Goal: Information Seeking & Learning: Understand process/instructions

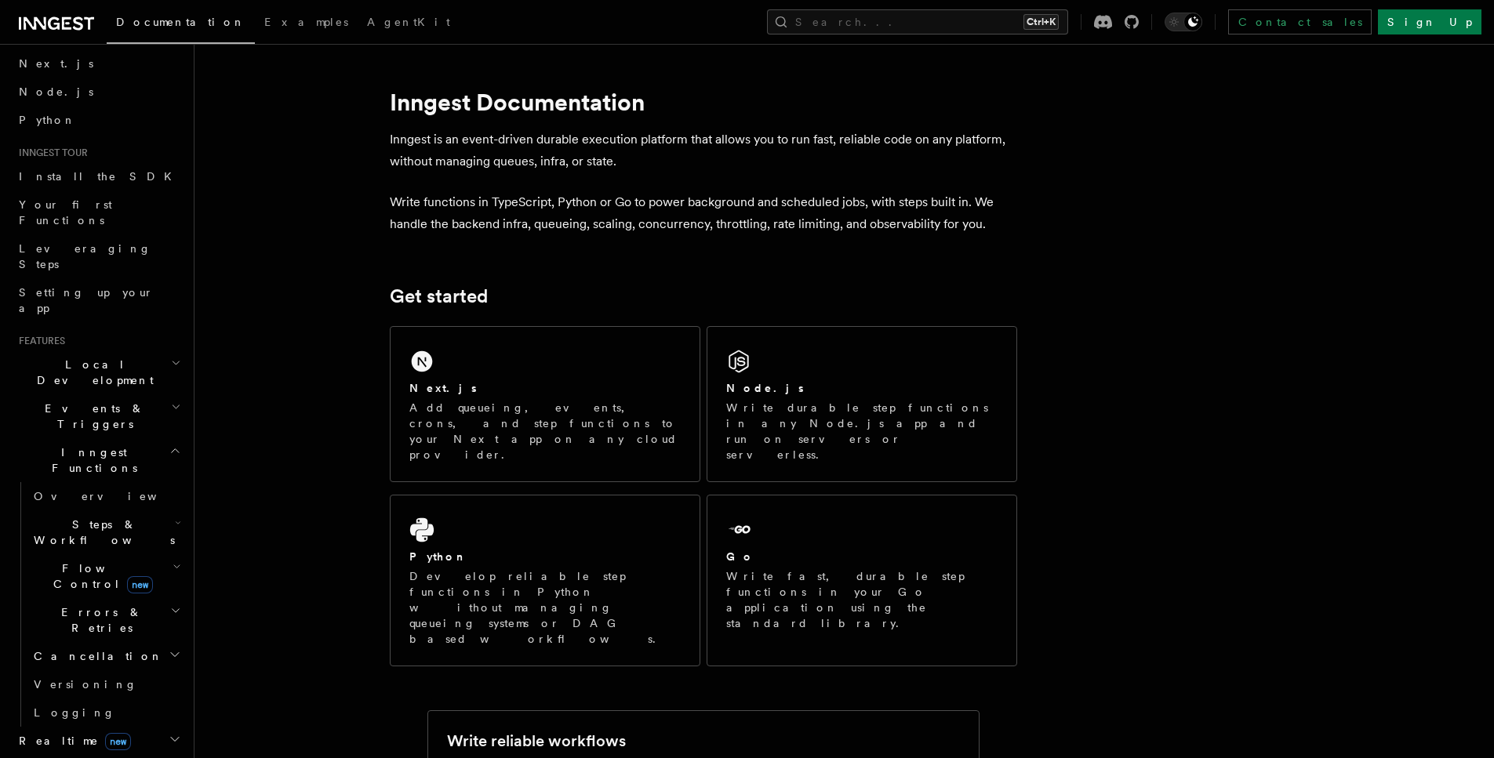
scroll to position [188, 0]
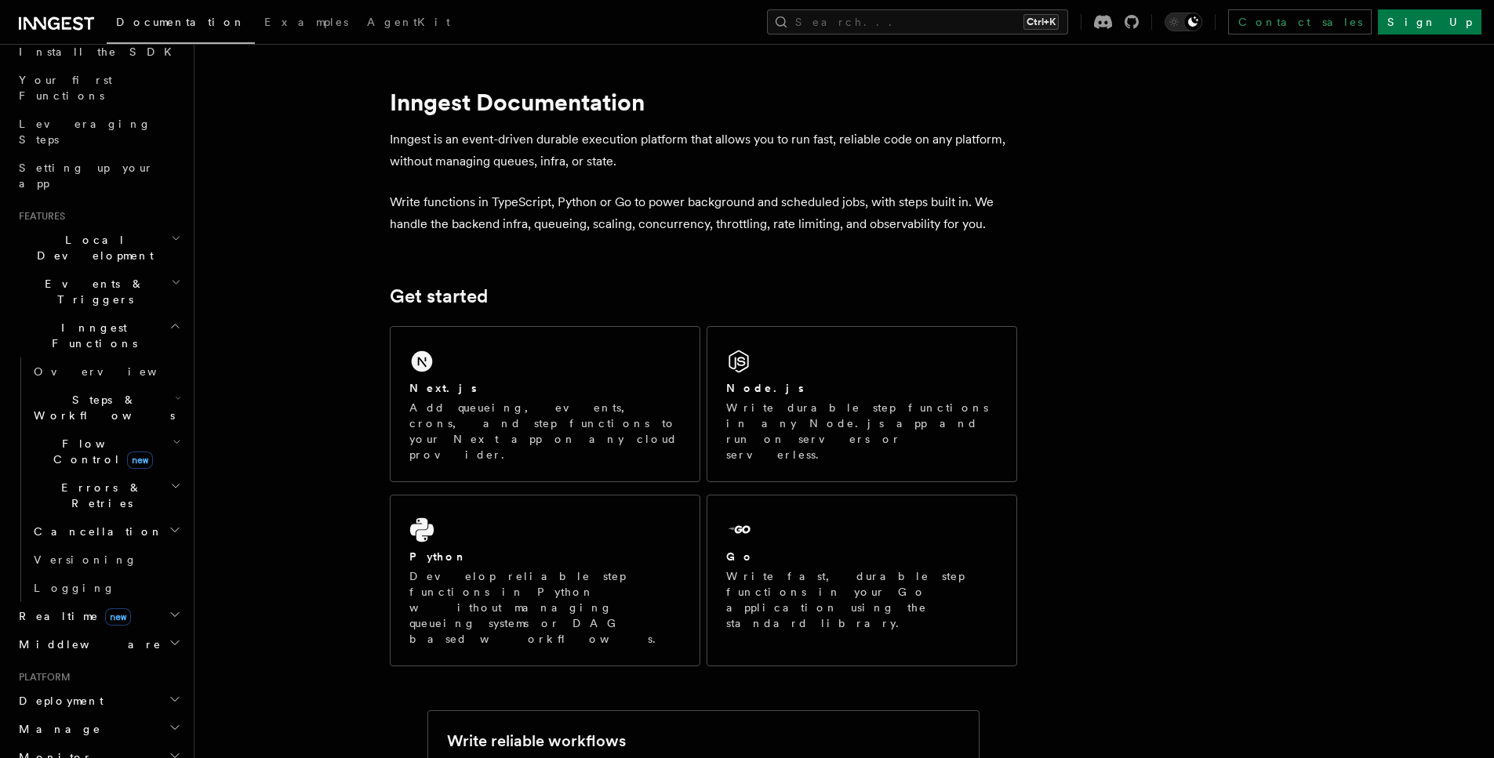
click at [171, 276] on icon "button" at bounding box center [176, 282] width 10 height 13
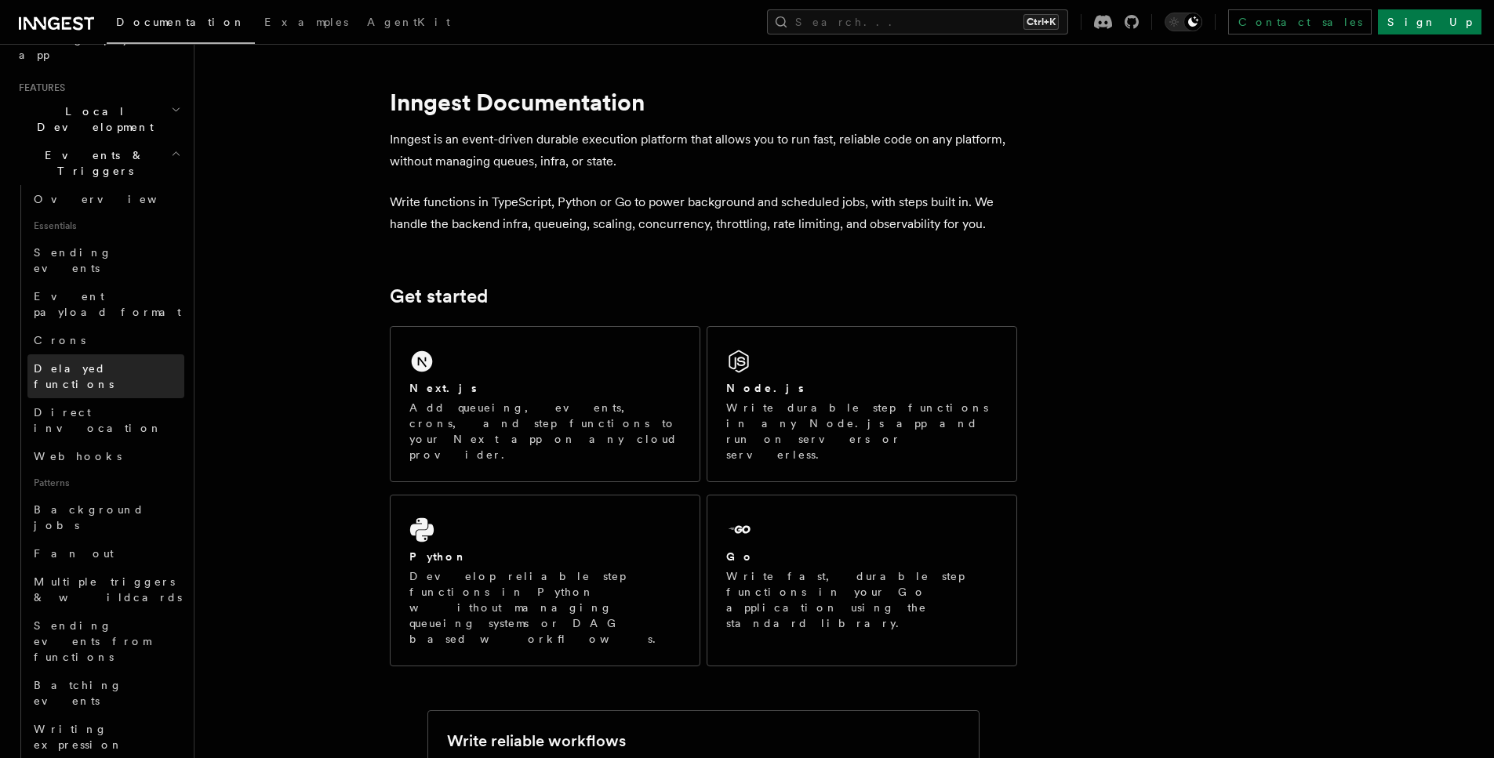
scroll to position [376, 0]
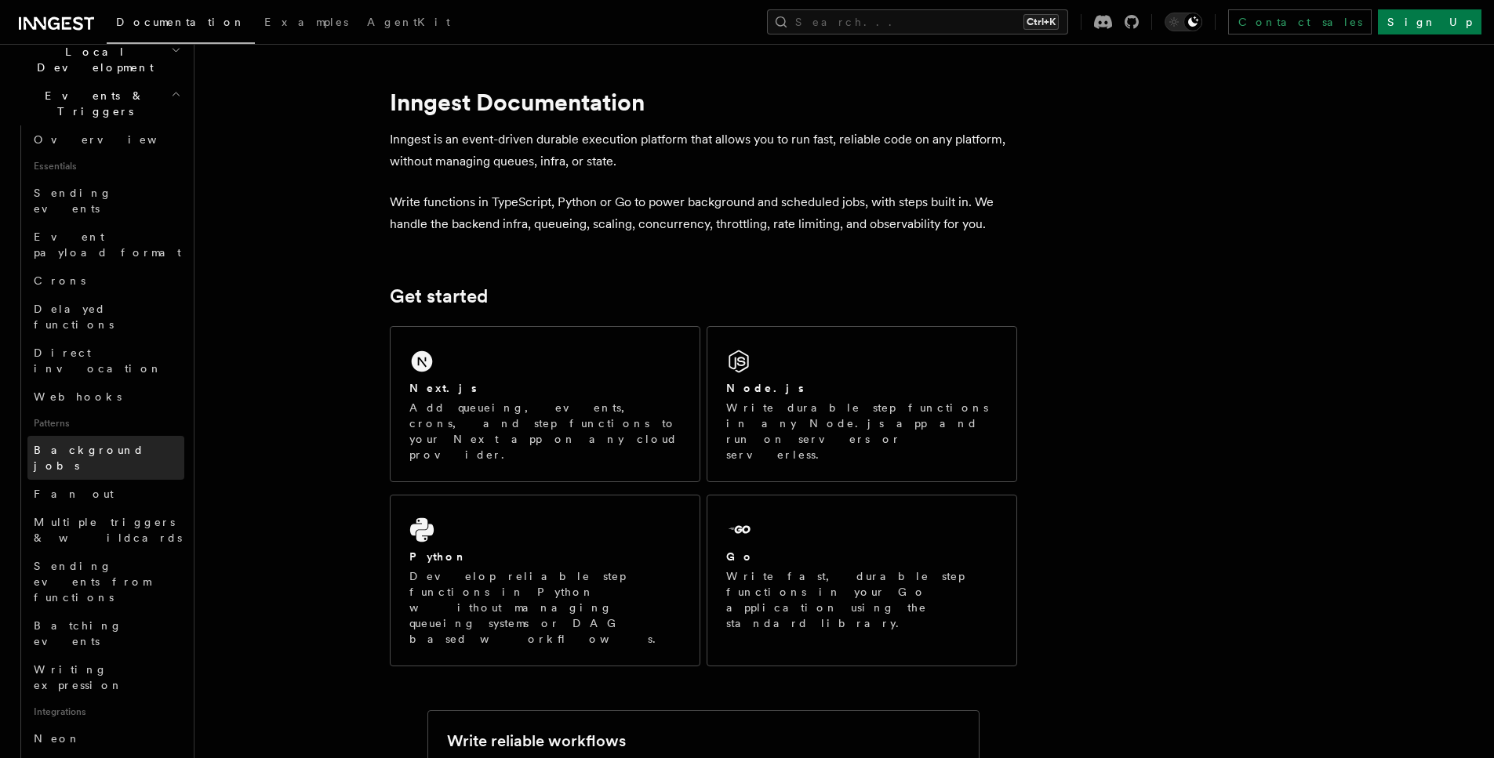
click at [134, 436] on link "Background jobs" at bounding box center [105, 458] width 157 height 44
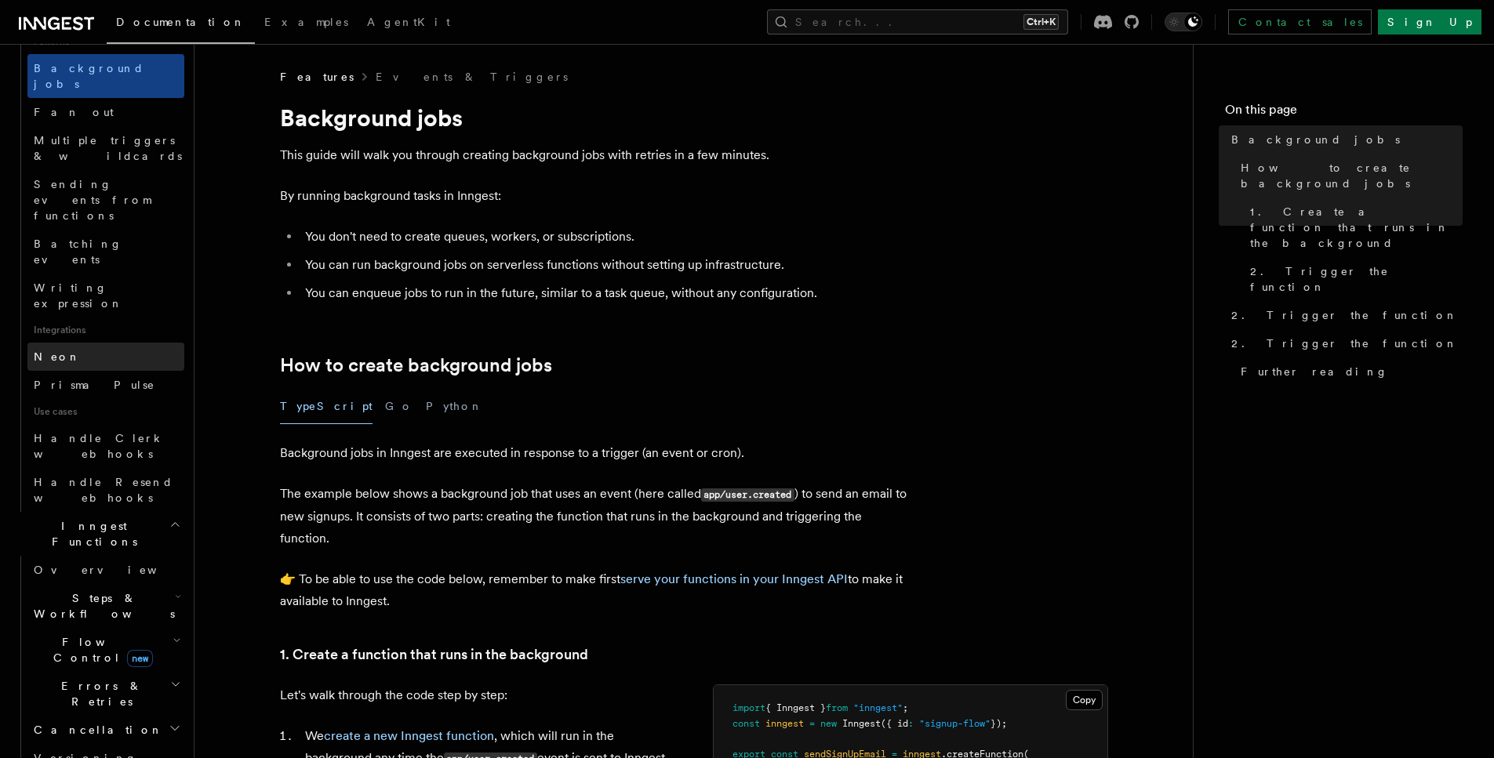
scroll to position [847, 0]
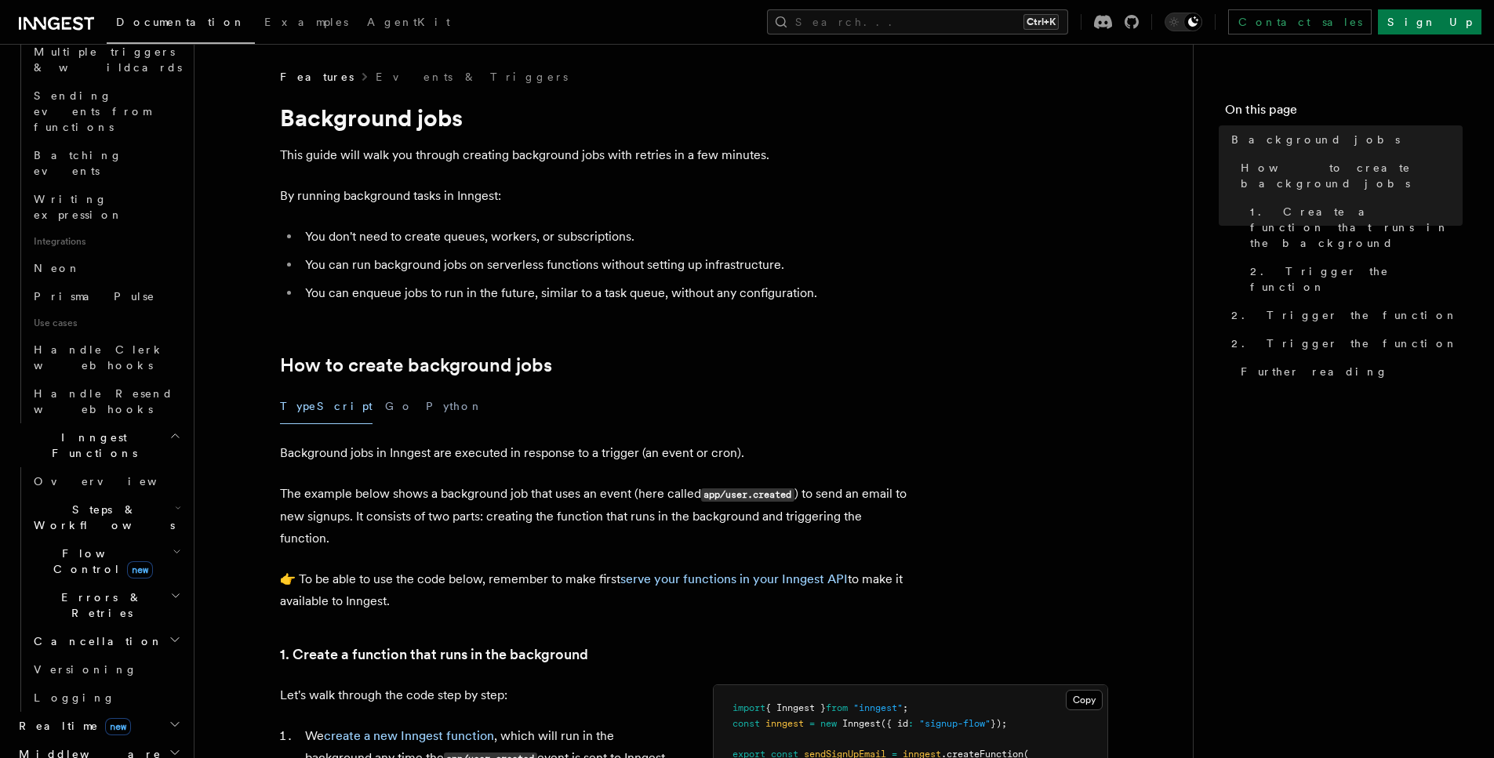
click at [152, 539] on h2 "Flow Control new" at bounding box center [105, 561] width 157 height 44
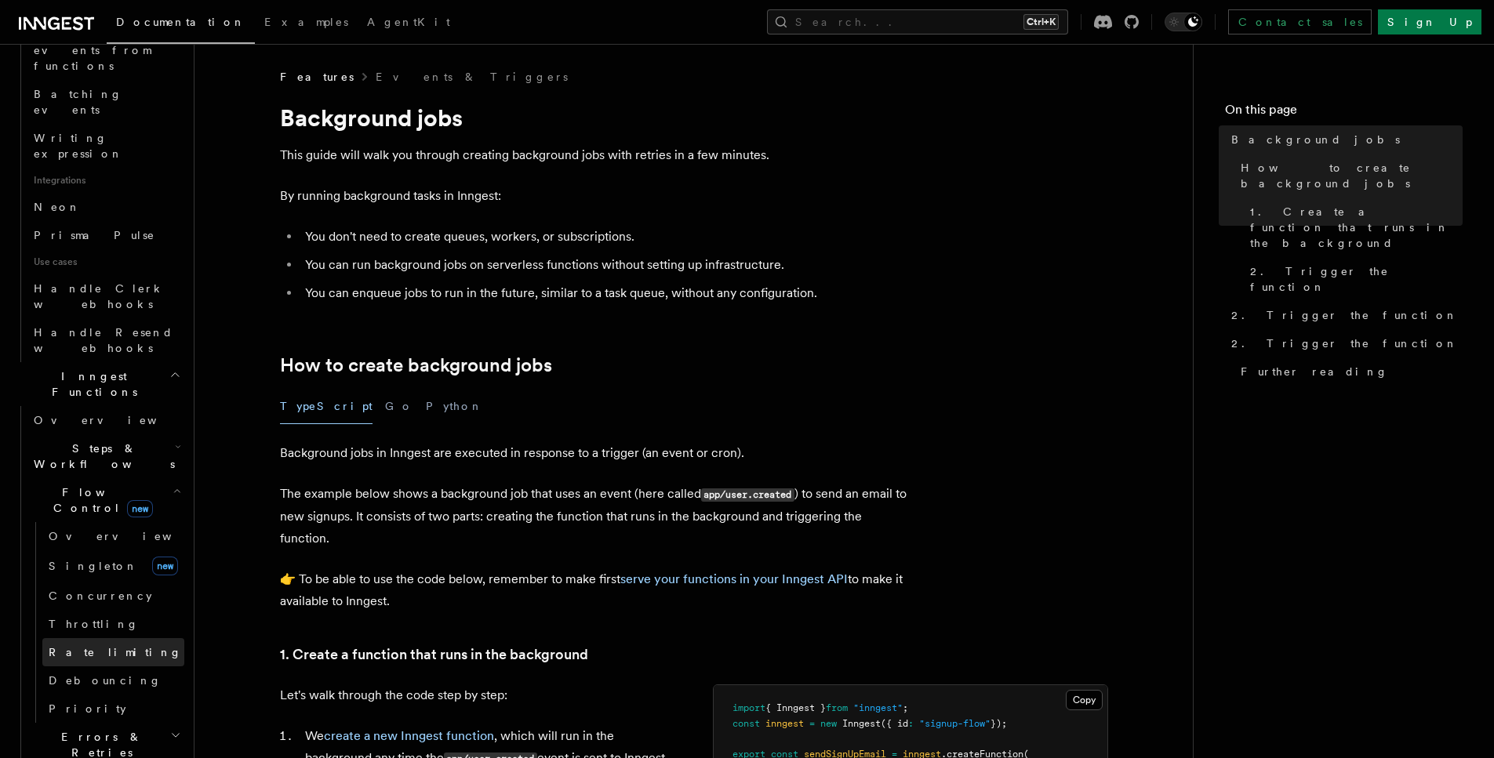
scroll to position [941, 0]
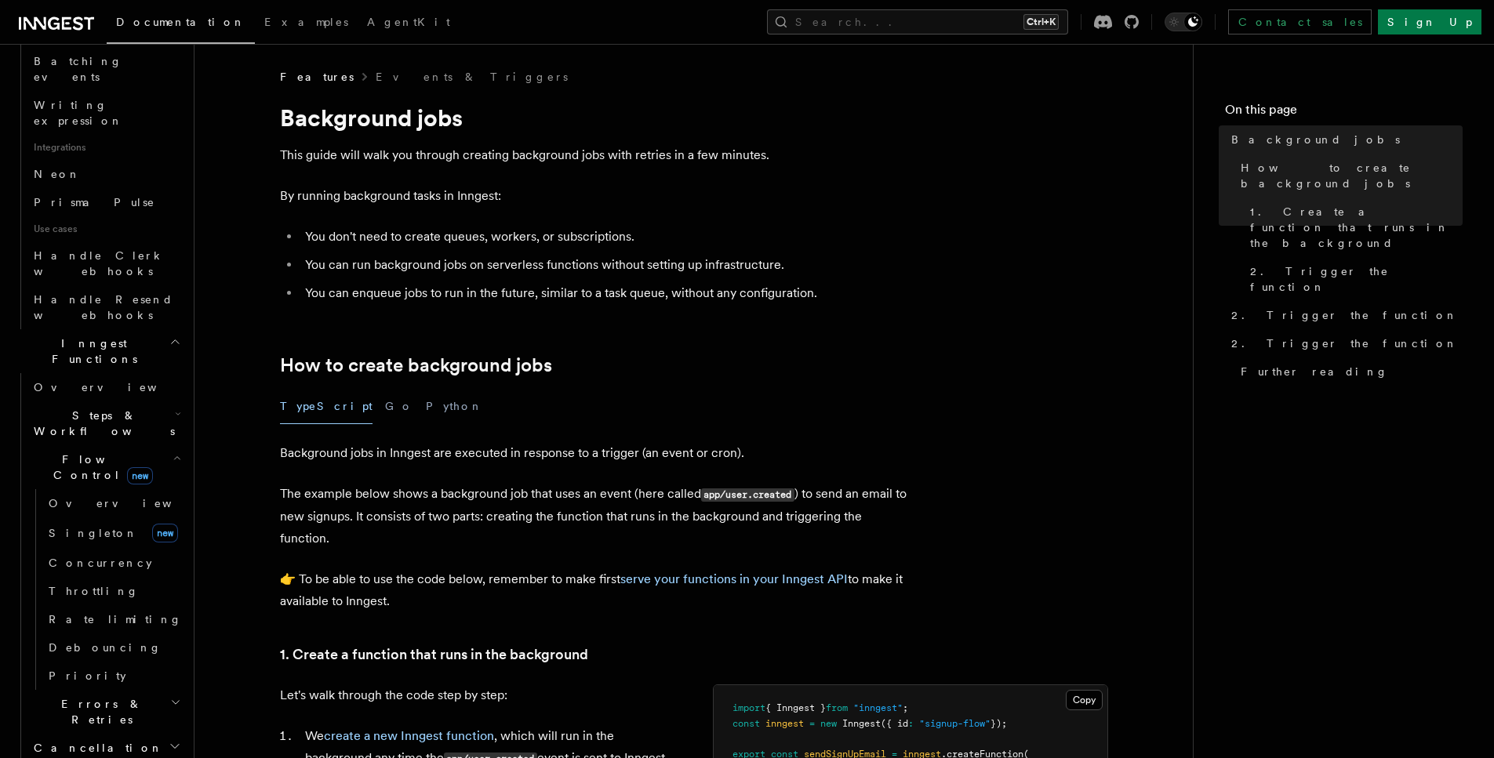
click at [144, 690] on h2 "Errors & Retries" at bounding box center [105, 712] width 157 height 44
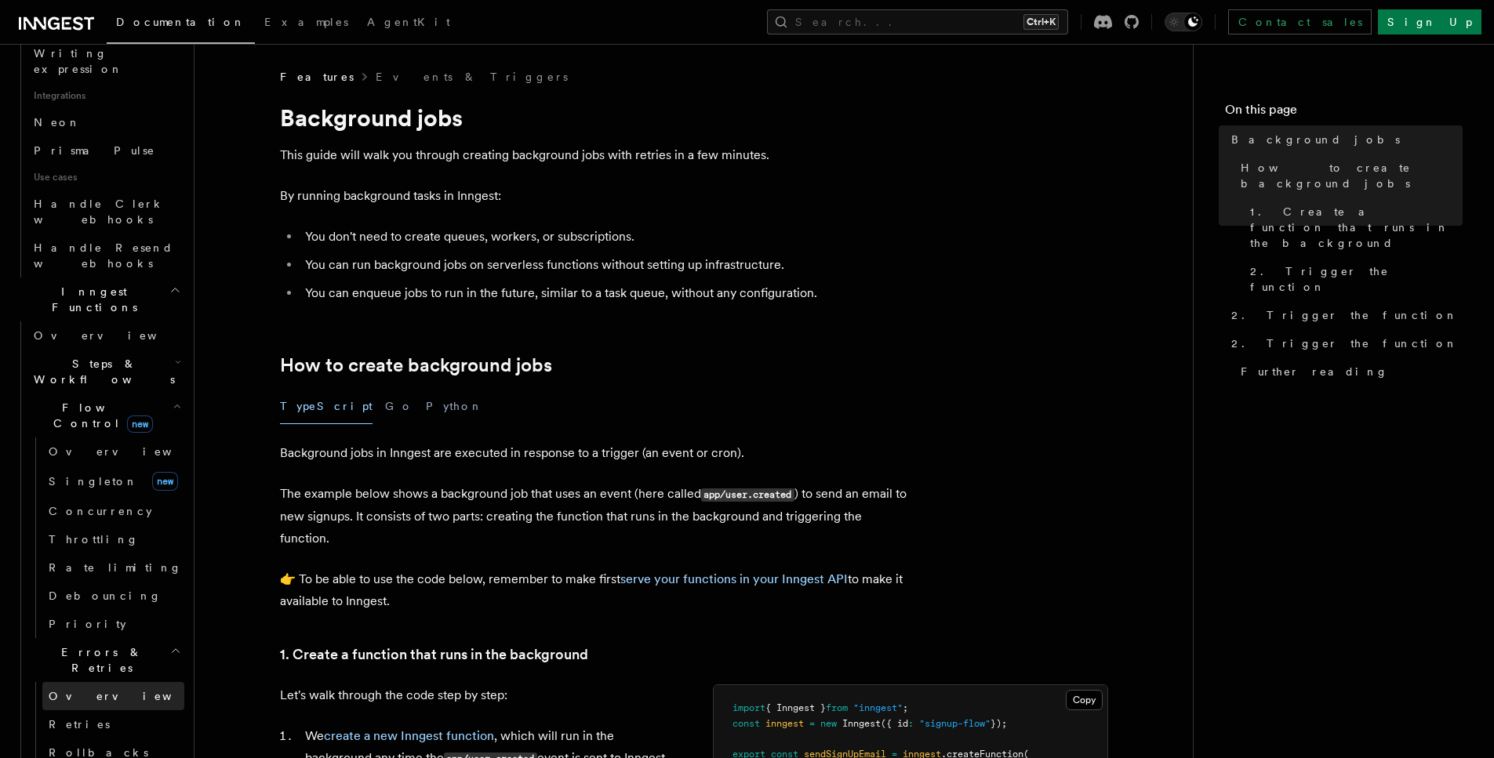
scroll to position [1129, 0]
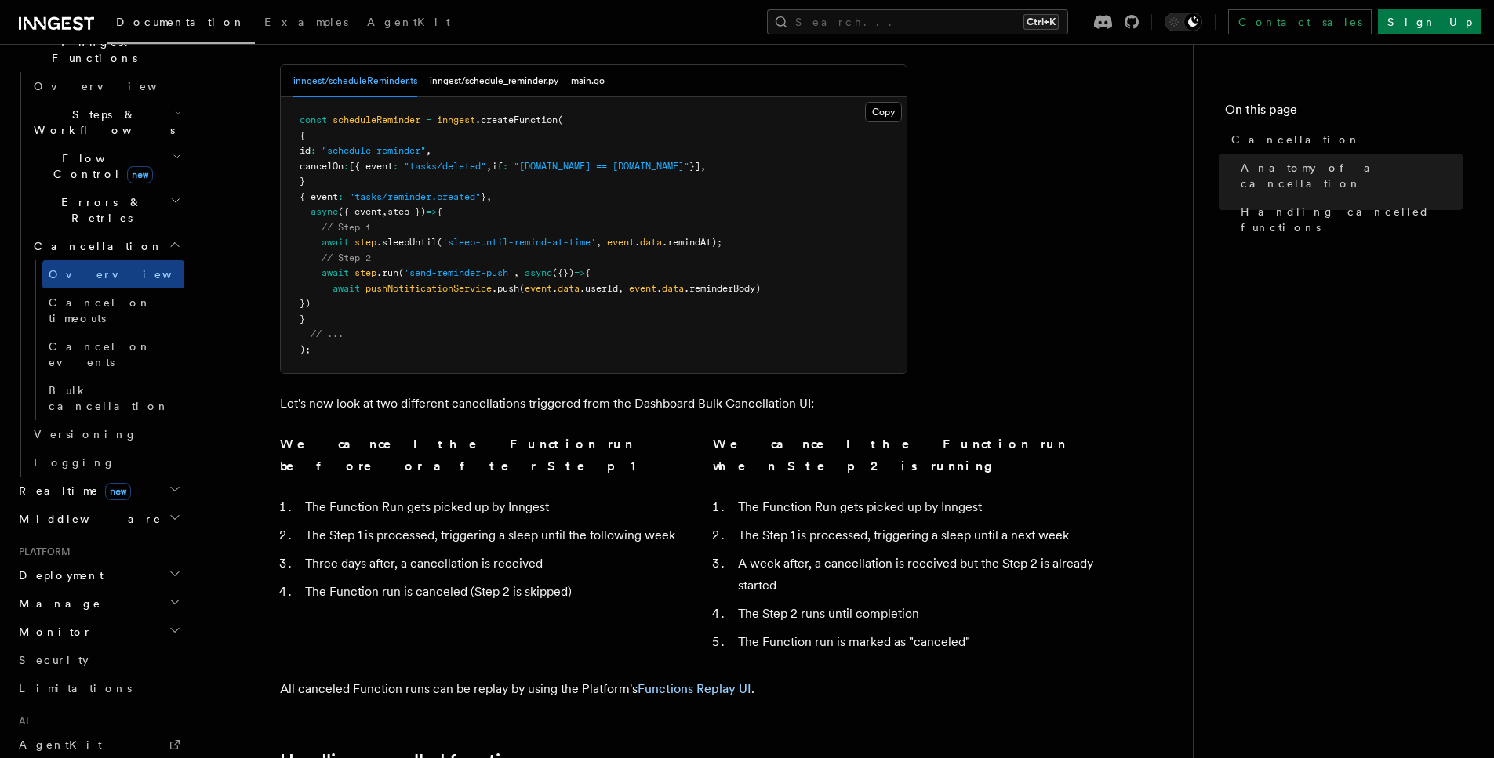
scroll to position [515, 0]
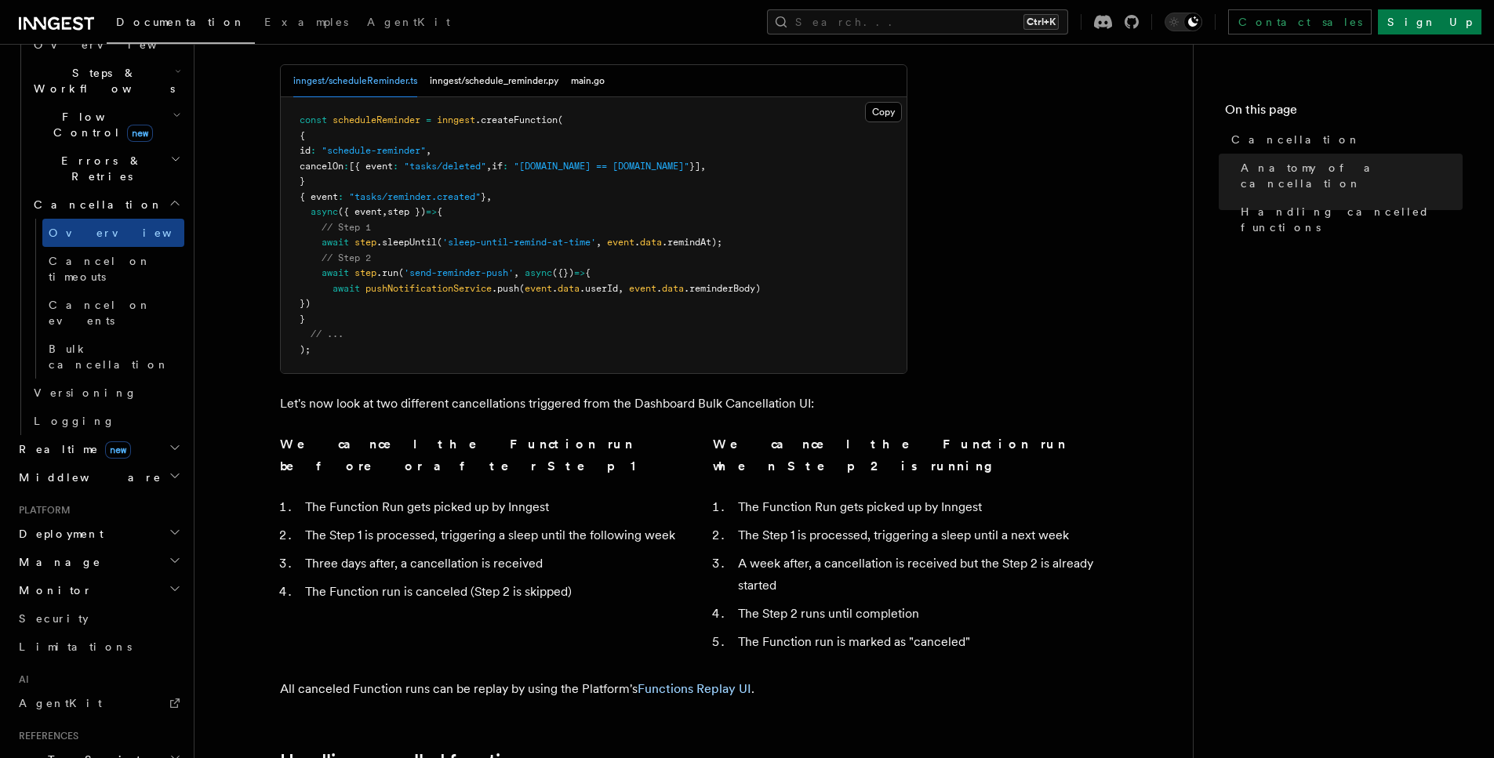
click at [169, 441] on icon "button" at bounding box center [175, 447] width 13 height 13
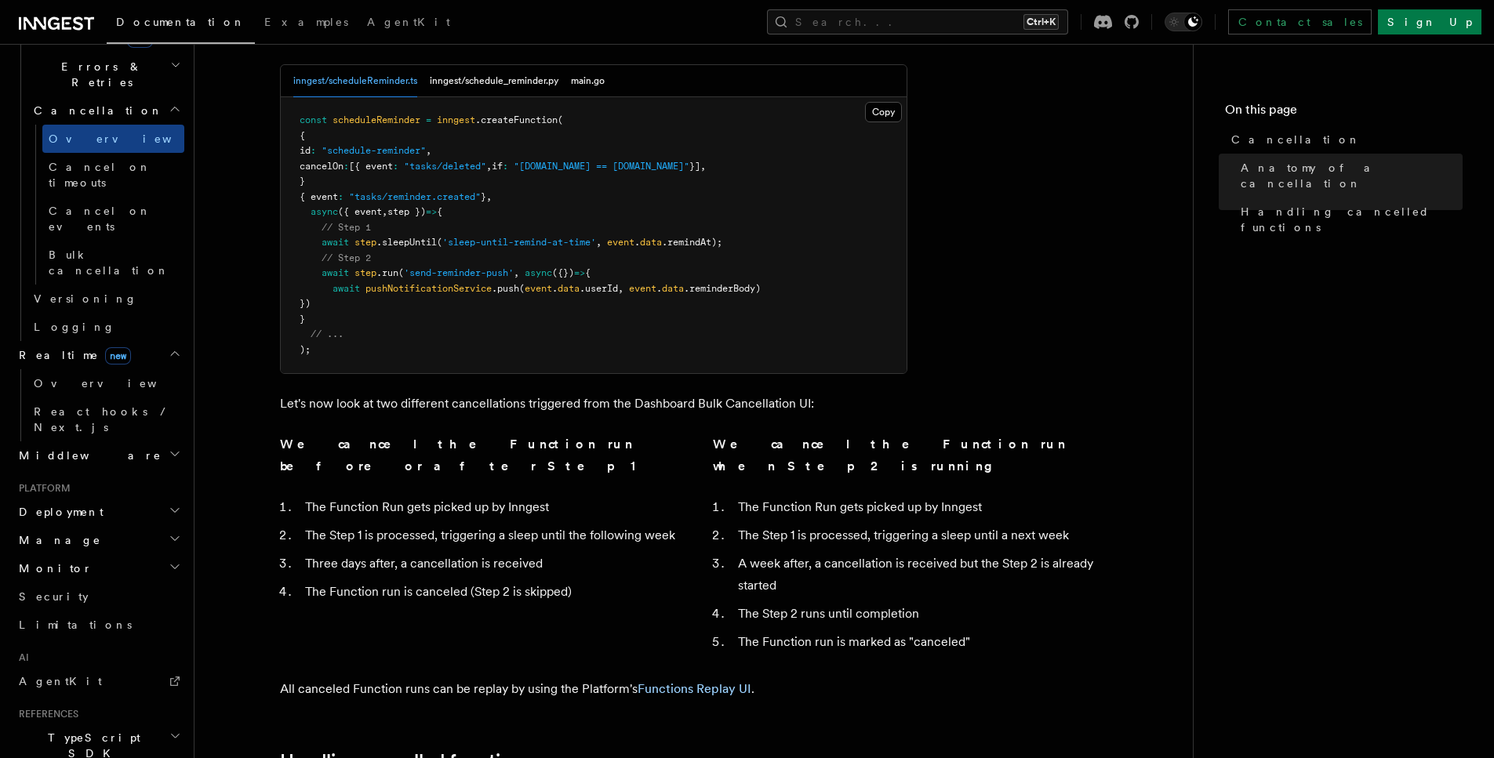
click at [112, 526] on h2 "Manage" at bounding box center [99, 540] width 172 height 28
click at [107, 705] on span "Bulk Cancellation" at bounding box center [109, 720] width 151 height 31
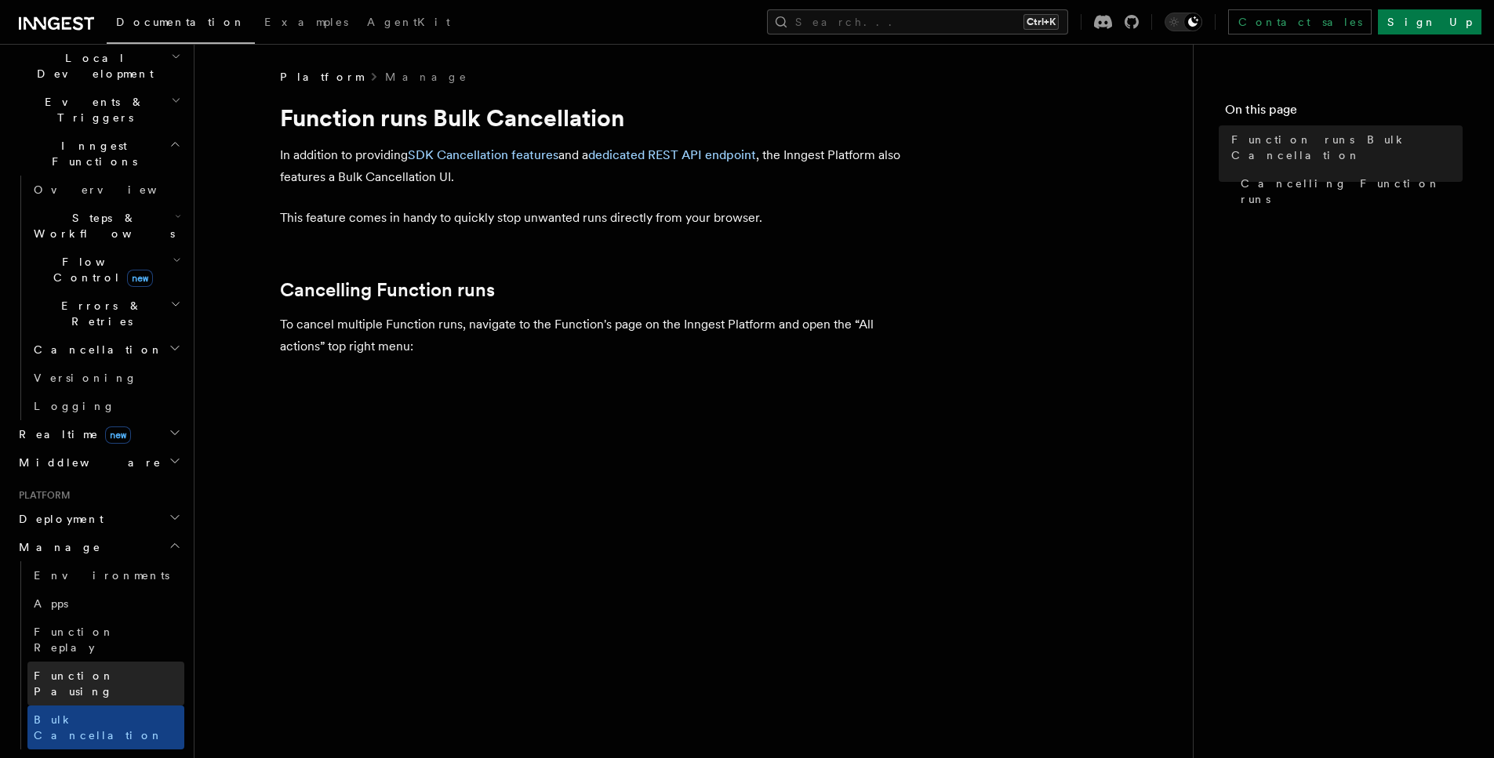
scroll to position [327, 0]
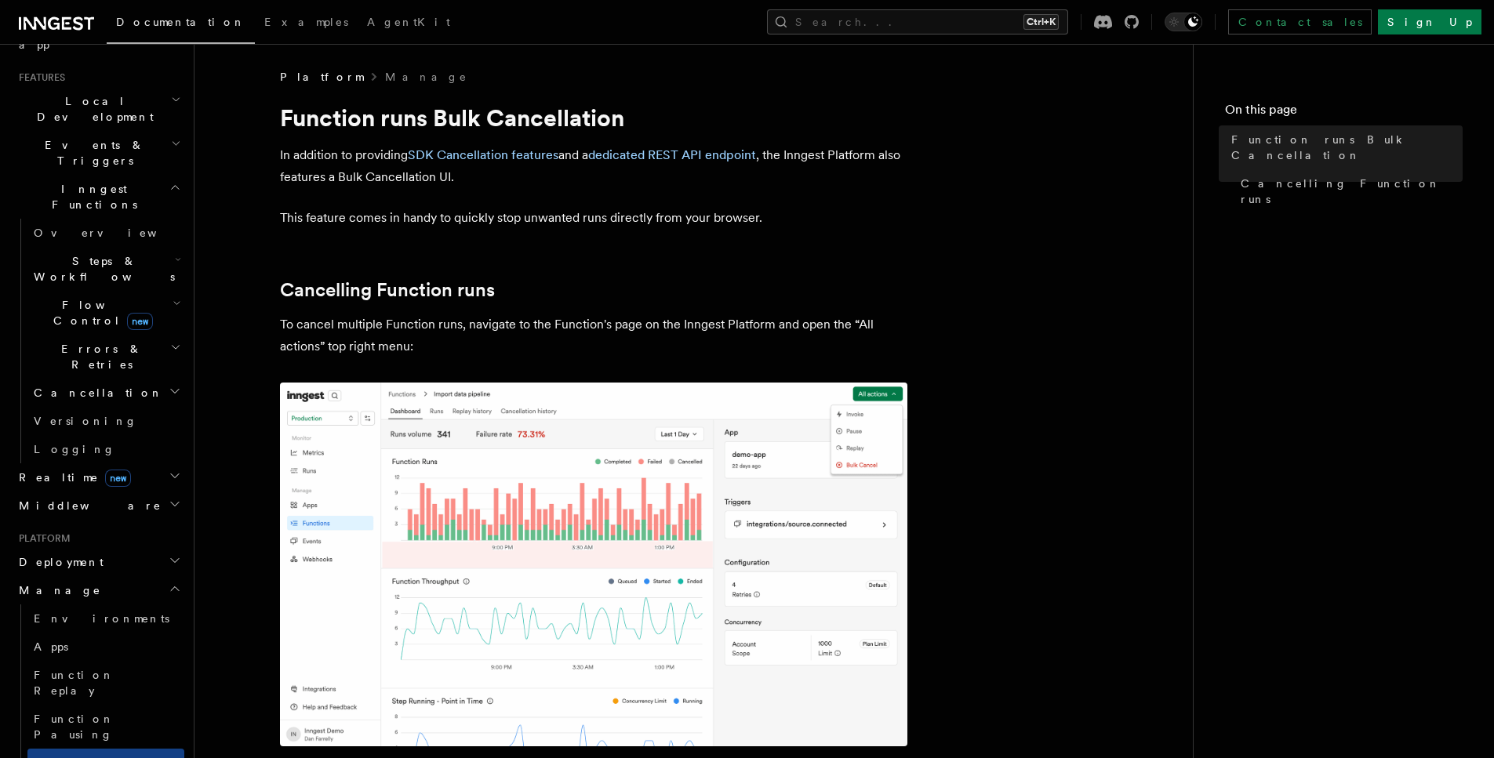
click at [117, 379] on h2 "Cancellation" at bounding box center [105, 393] width 157 height 28
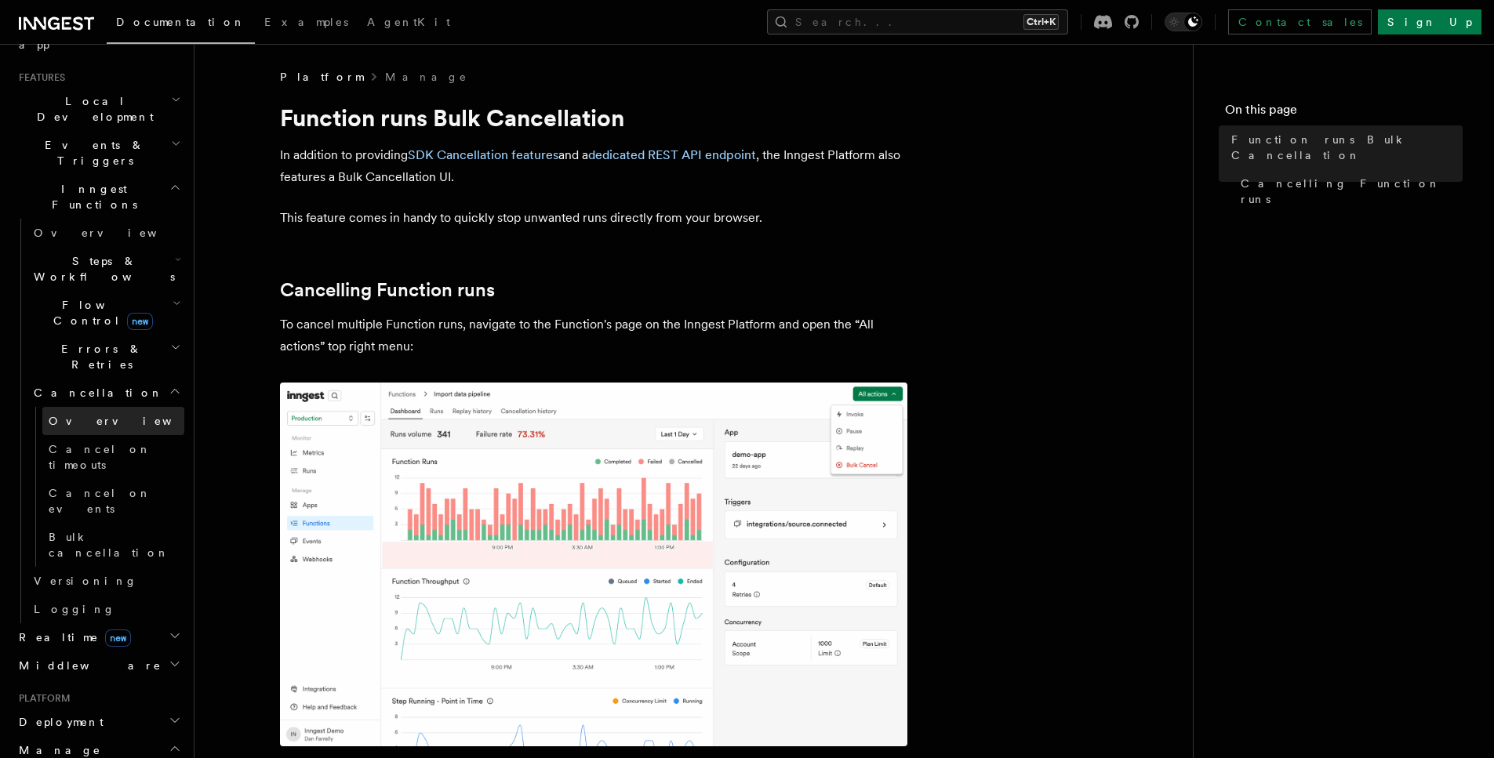
click at [101, 407] on link "Overview" at bounding box center [113, 421] width 142 height 28
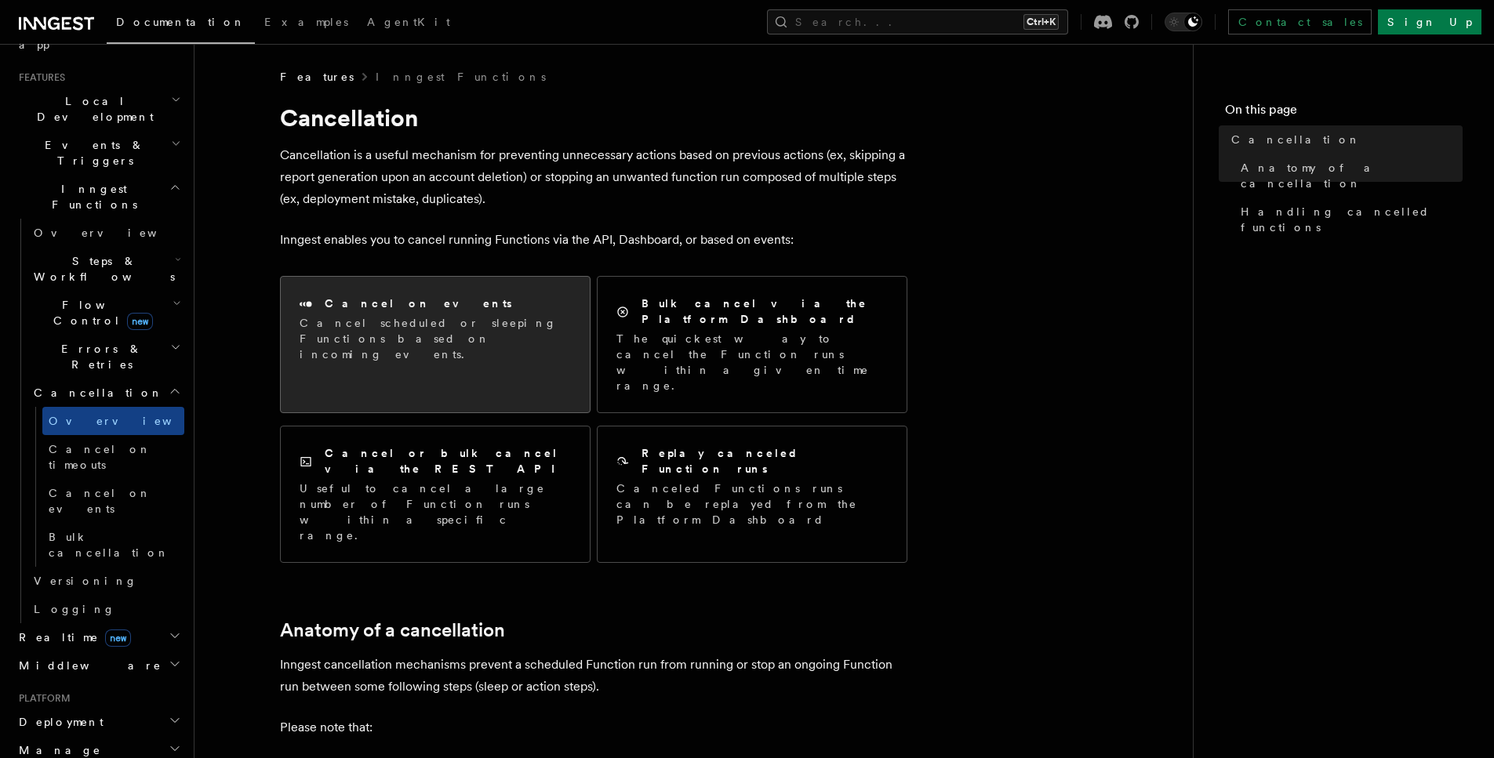
click at [347, 317] on p "Cancel scheduled or sleeping Functions based on incoming events." at bounding box center [435, 338] width 271 height 47
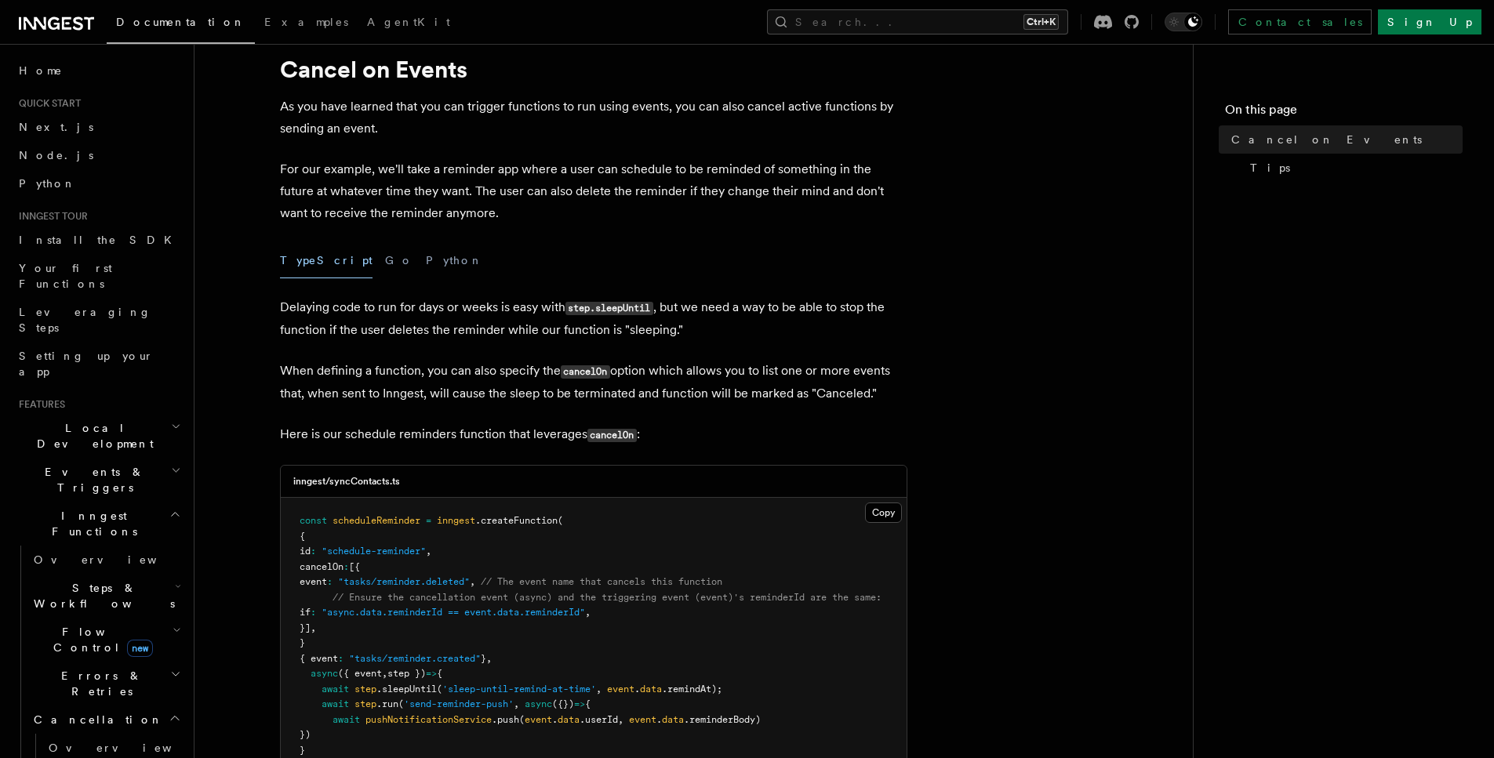
scroll to position [94, 0]
